Goal: Transaction & Acquisition: Purchase product/service

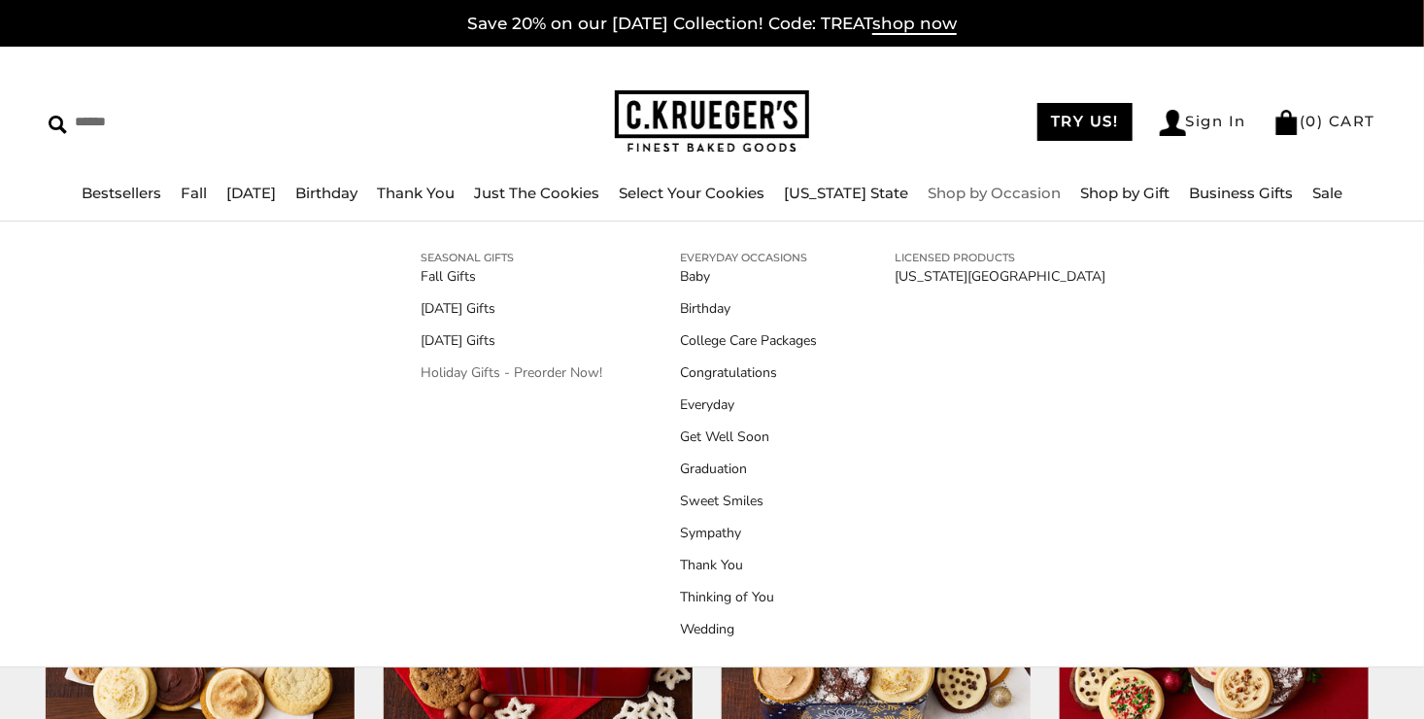
click at [471, 369] on link "Holiday Gifts - Preorder Now!" at bounding box center [512, 372] width 182 height 20
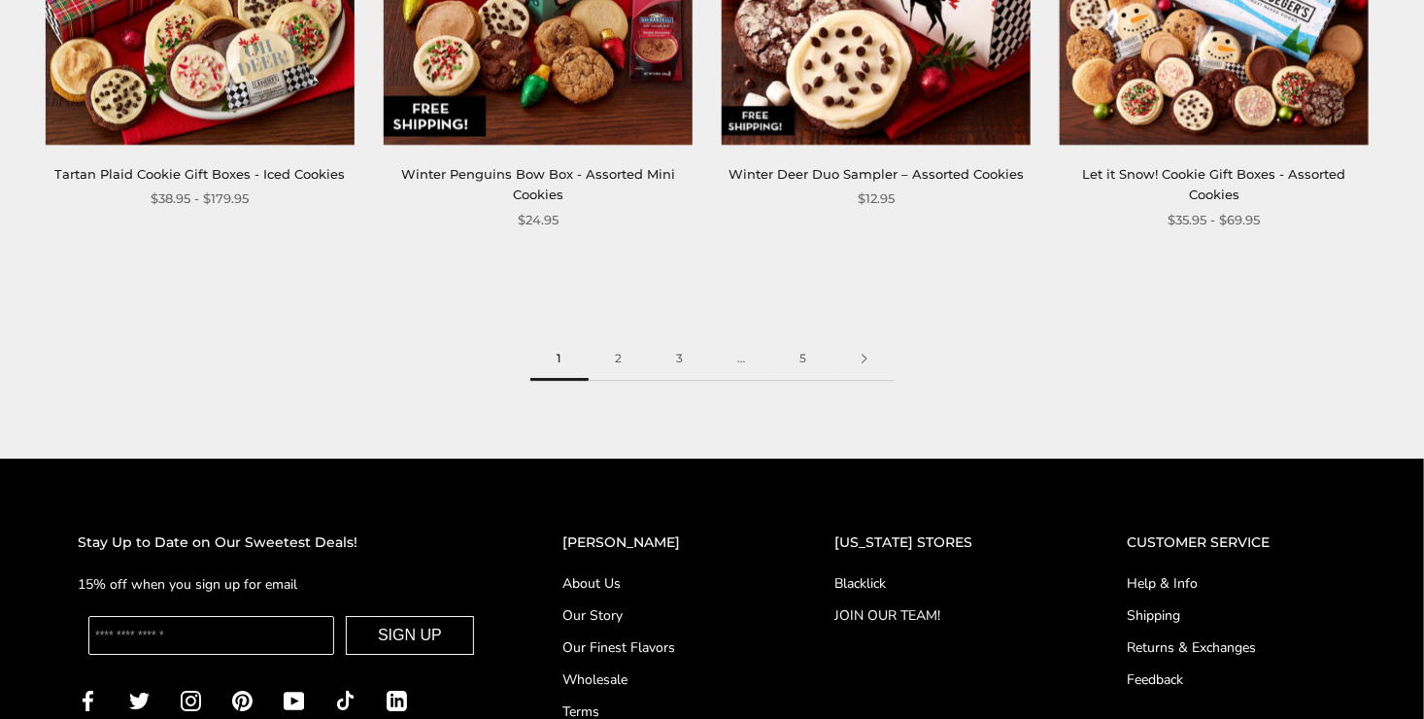
scroll to position [2817, 0]
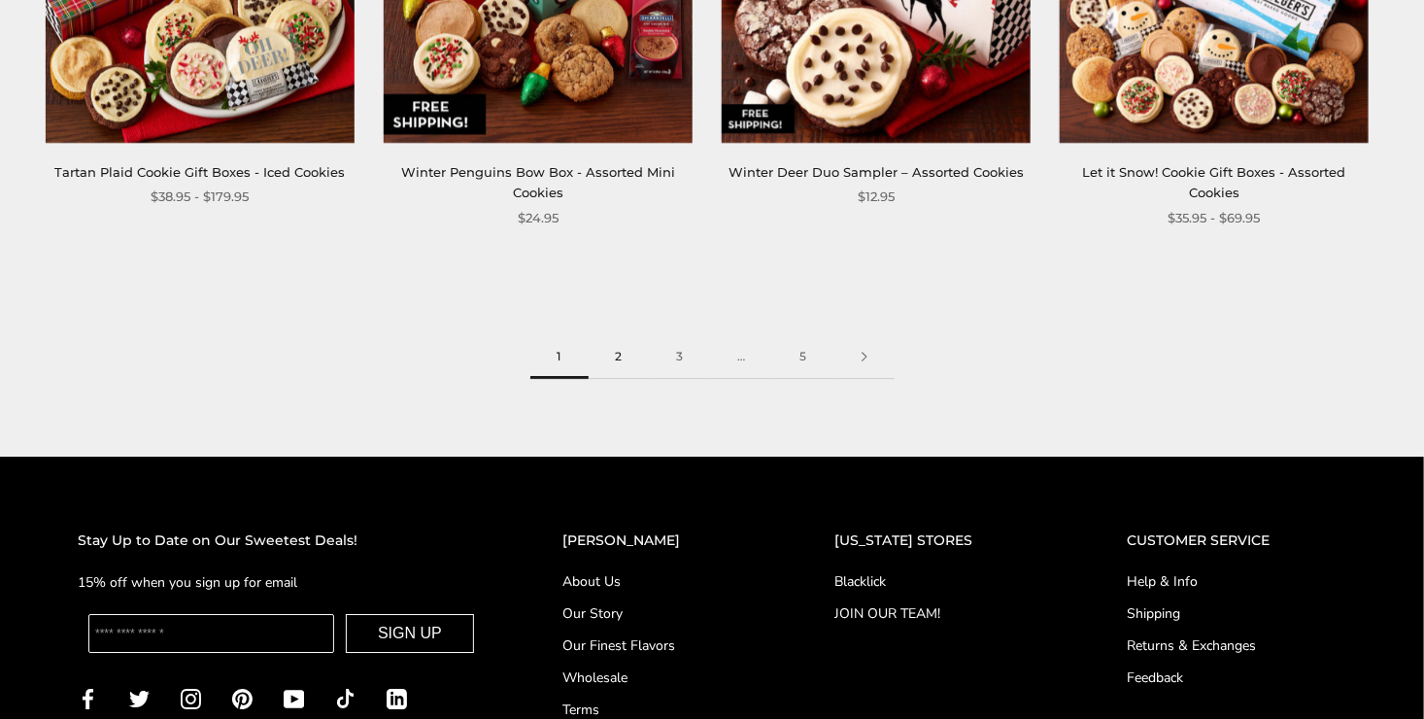
click at [619, 355] on link "2" at bounding box center [619, 357] width 61 height 44
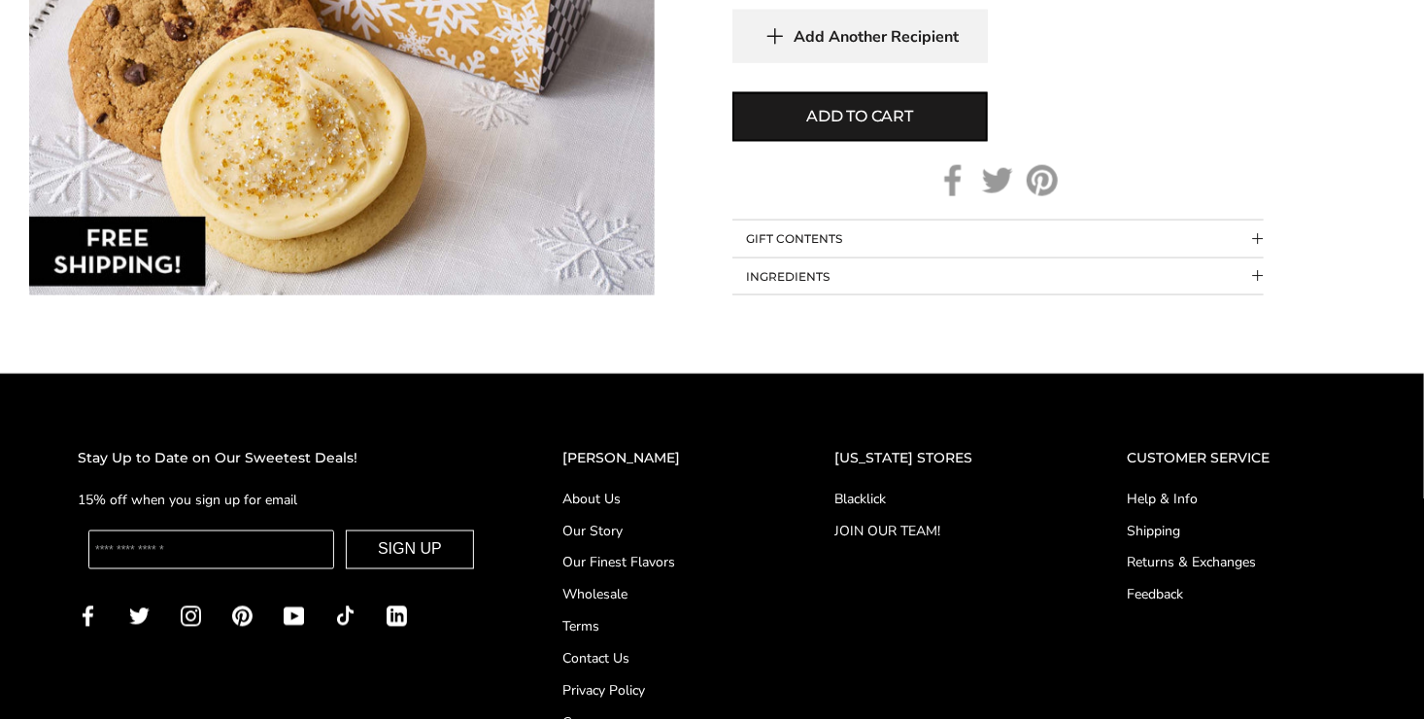
scroll to position [1263, 0]
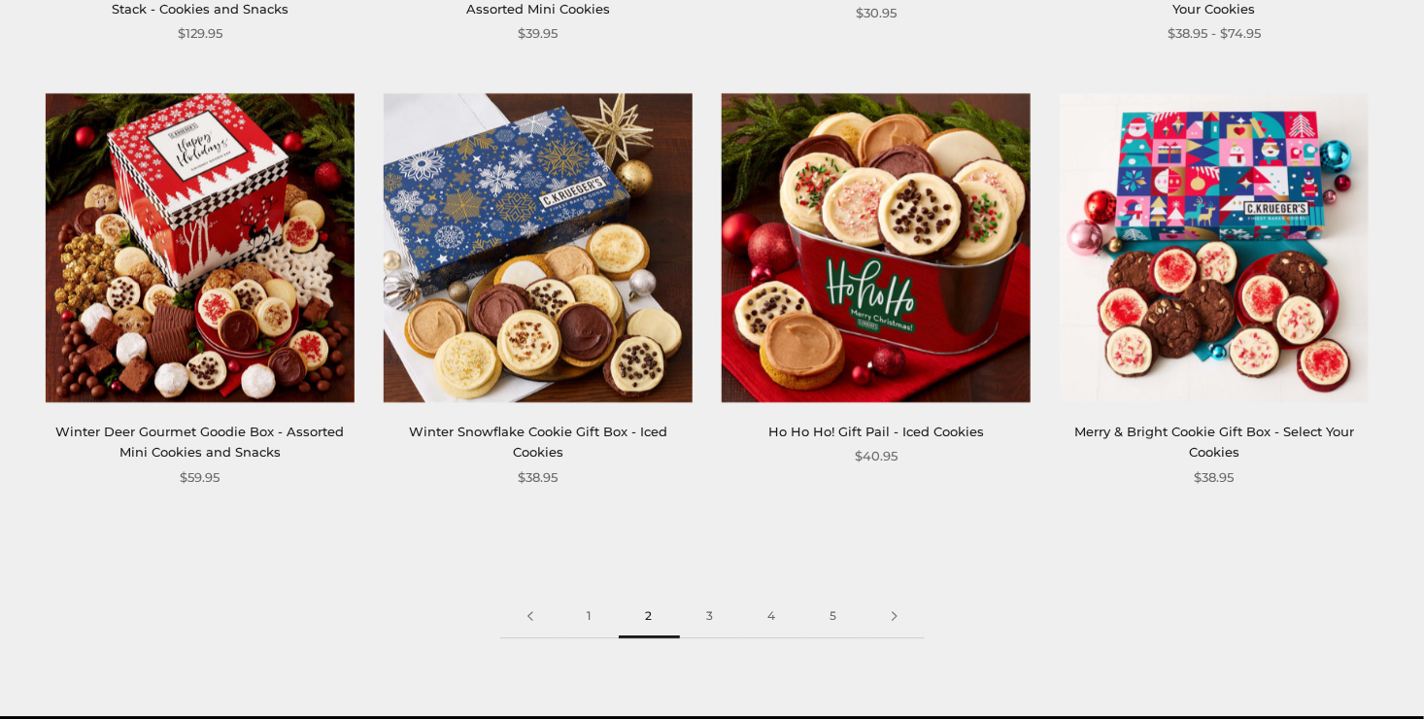
scroll to position [2623, 0]
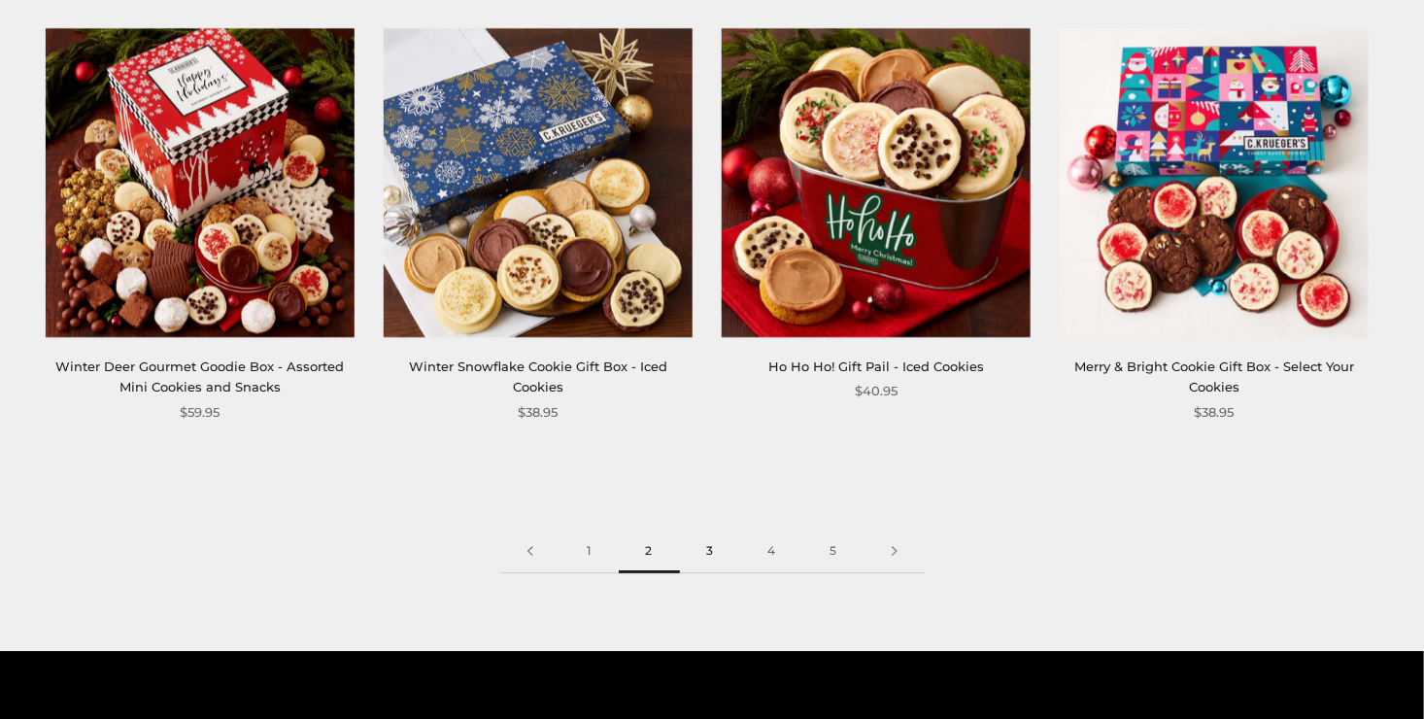
click at [707, 553] on link "3" at bounding box center [710, 551] width 61 height 44
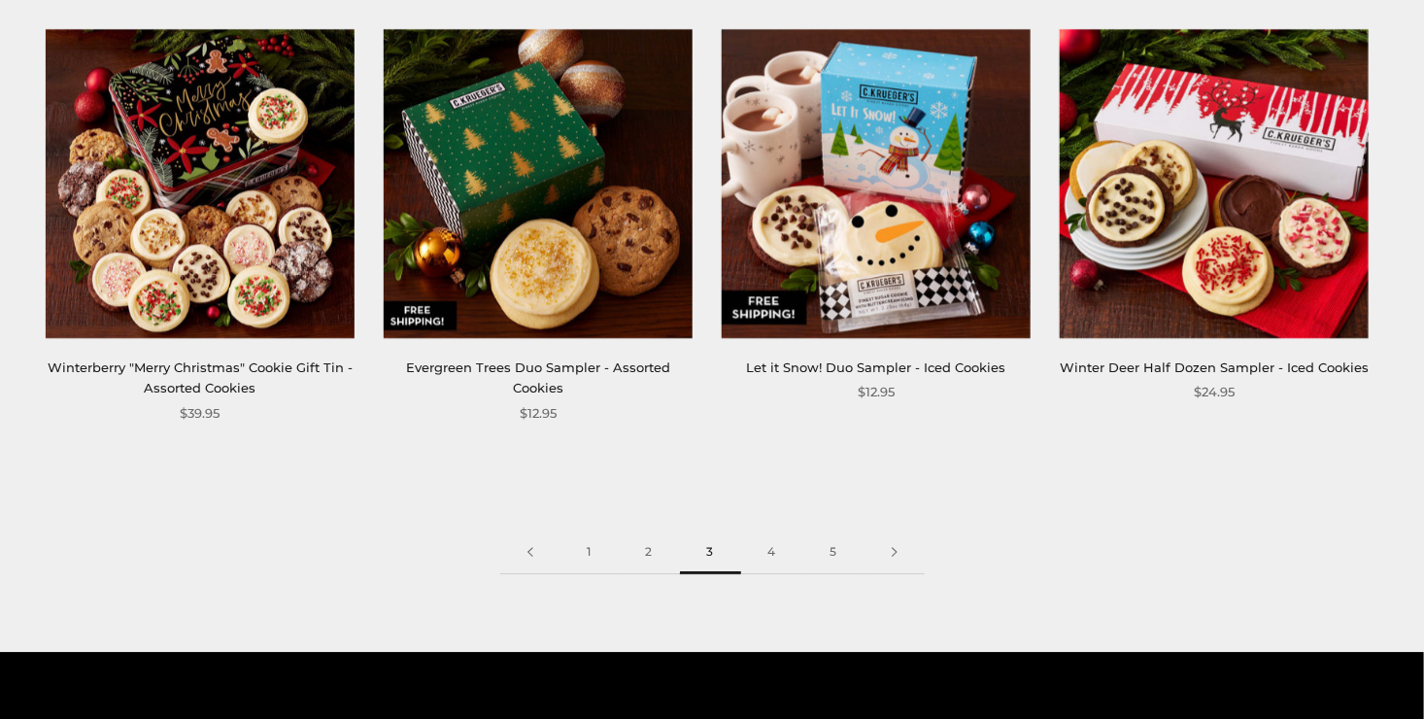
scroll to position [2623, 0]
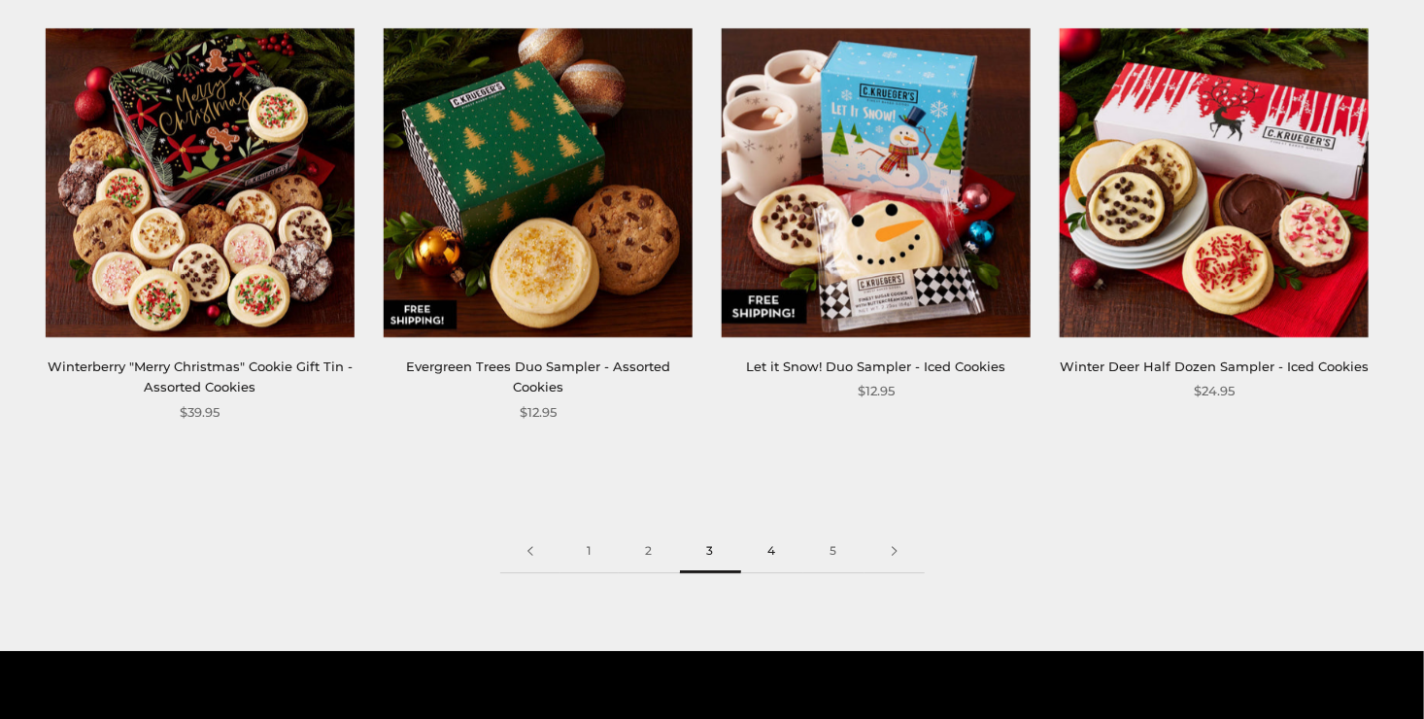
click at [757, 546] on link "4" at bounding box center [772, 551] width 62 height 44
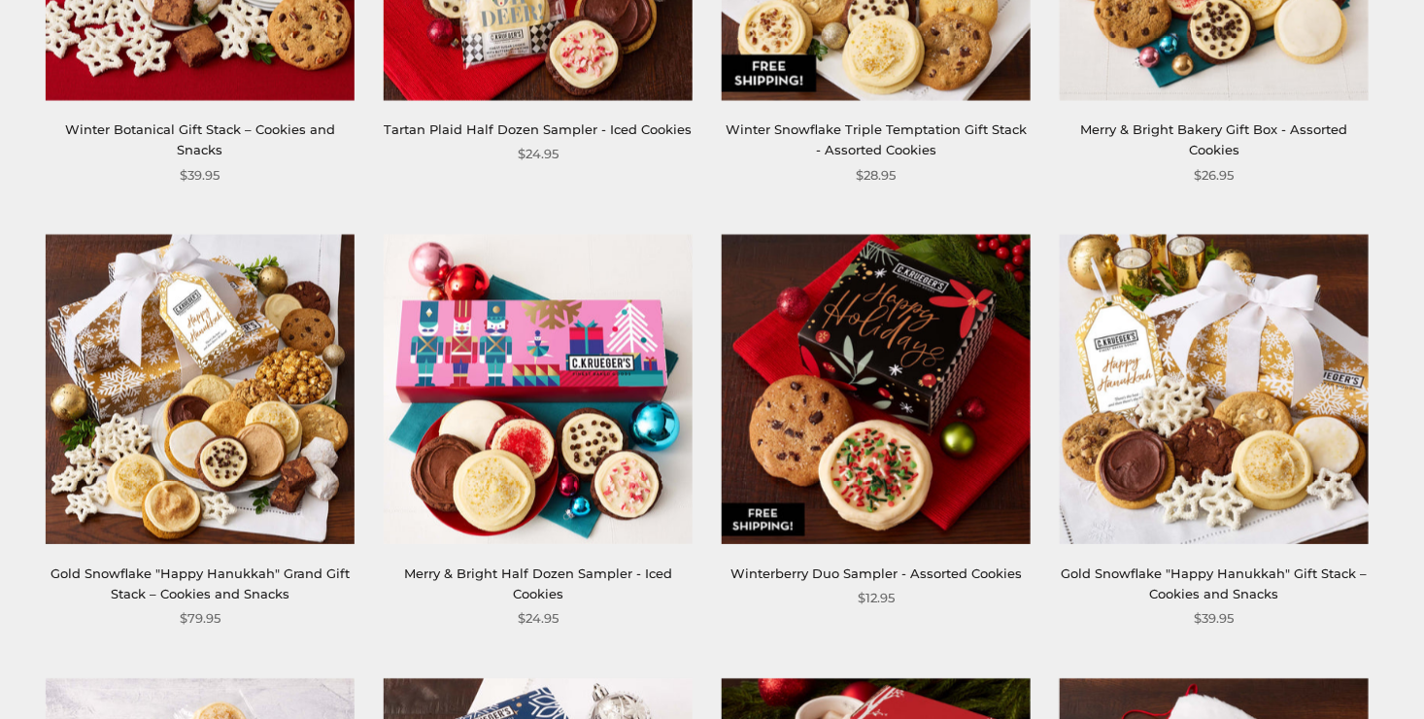
scroll to position [2040, 0]
